Goal: Task Accomplishment & Management: Manage account settings

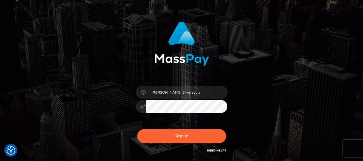
scroll to position [57, 0]
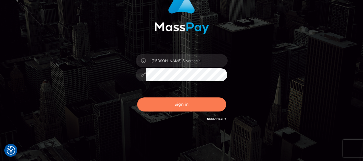
click at [184, 106] on button "Sign in" at bounding box center [181, 104] width 89 height 14
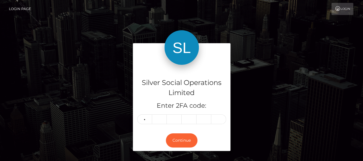
type input "8"
type input "1"
type input "4"
type input "3"
type input "4"
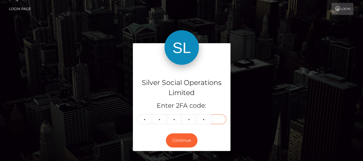
type input "4"
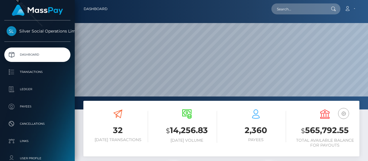
scroll to position [29, 0]
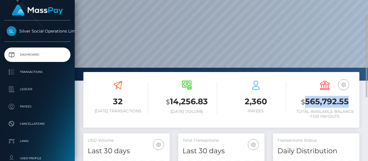
drag, startPoint x: 304, startPoint y: 101, endPoint x: 349, endPoint y: 102, distance: 44.8
click at [349, 102] on h3 "$ 565,792.55" at bounding box center [324, 102] width 60 height 12
copy h3 "565,792.55"
